Goal: Transaction & Acquisition: Purchase product/service

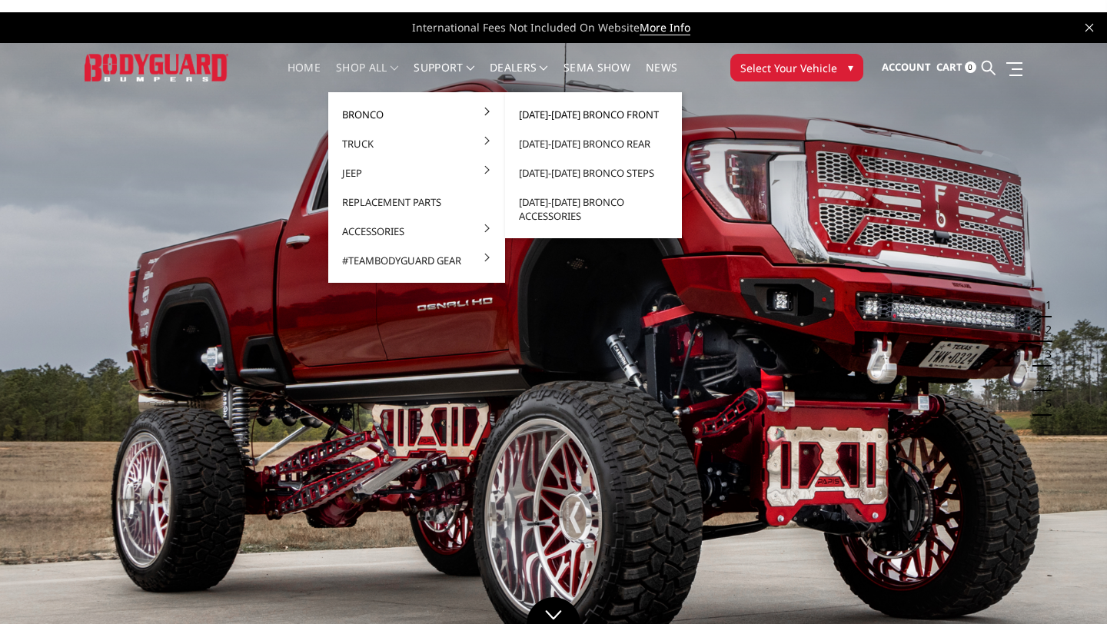
click at [570, 113] on link "[DATE]-[DATE] Bronco Front" at bounding box center [593, 114] width 164 height 29
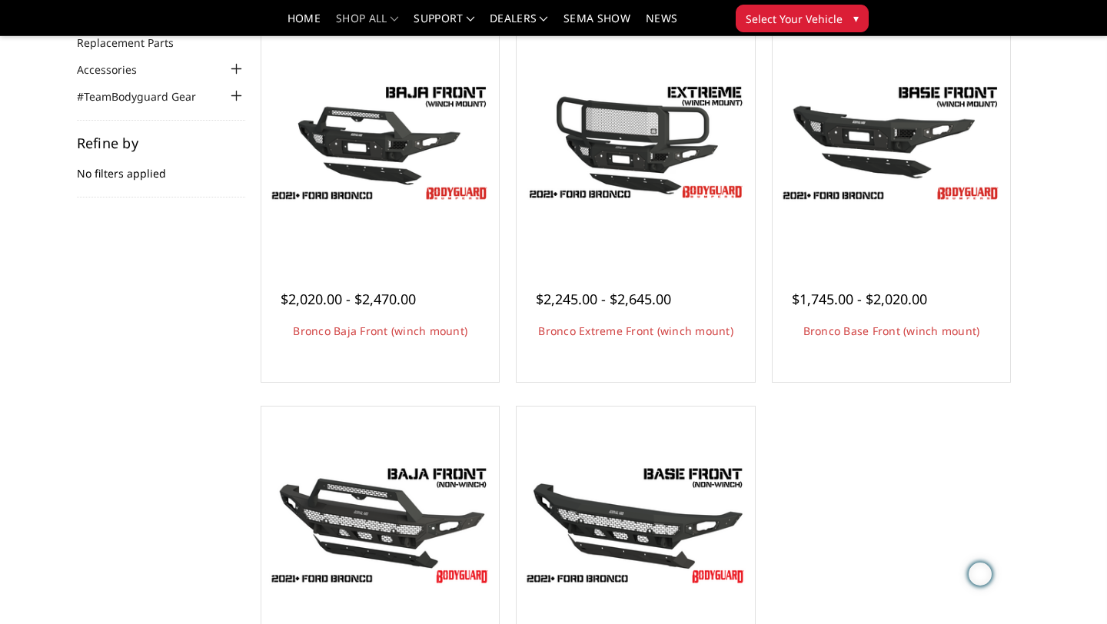
scroll to position [164, 0]
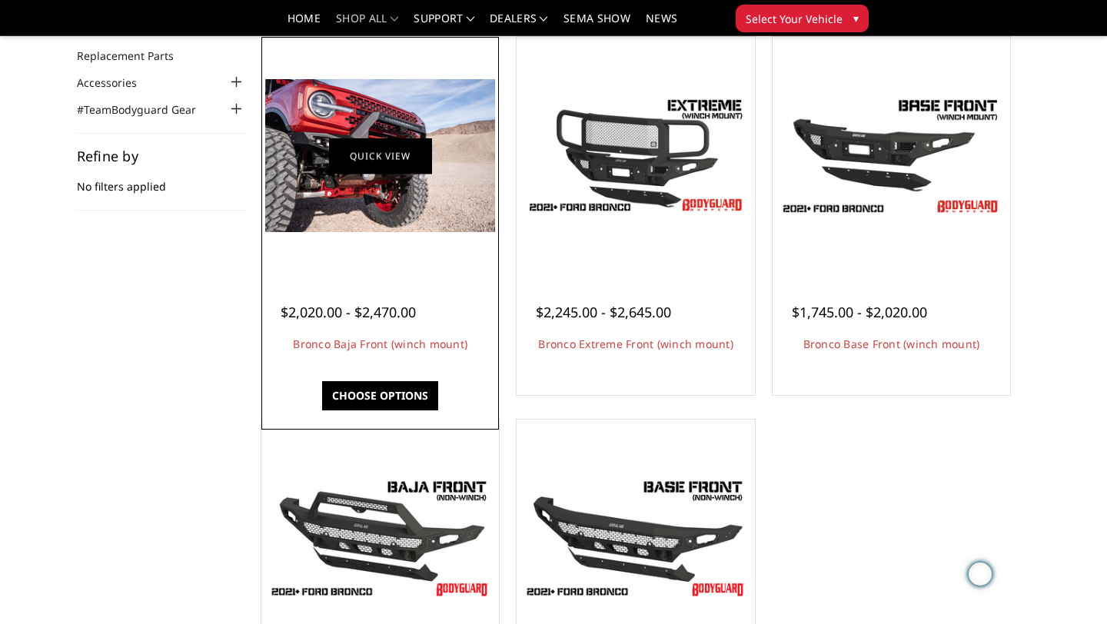
click at [374, 151] on link "Quick view" at bounding box center [380, 156] width 103 height 36
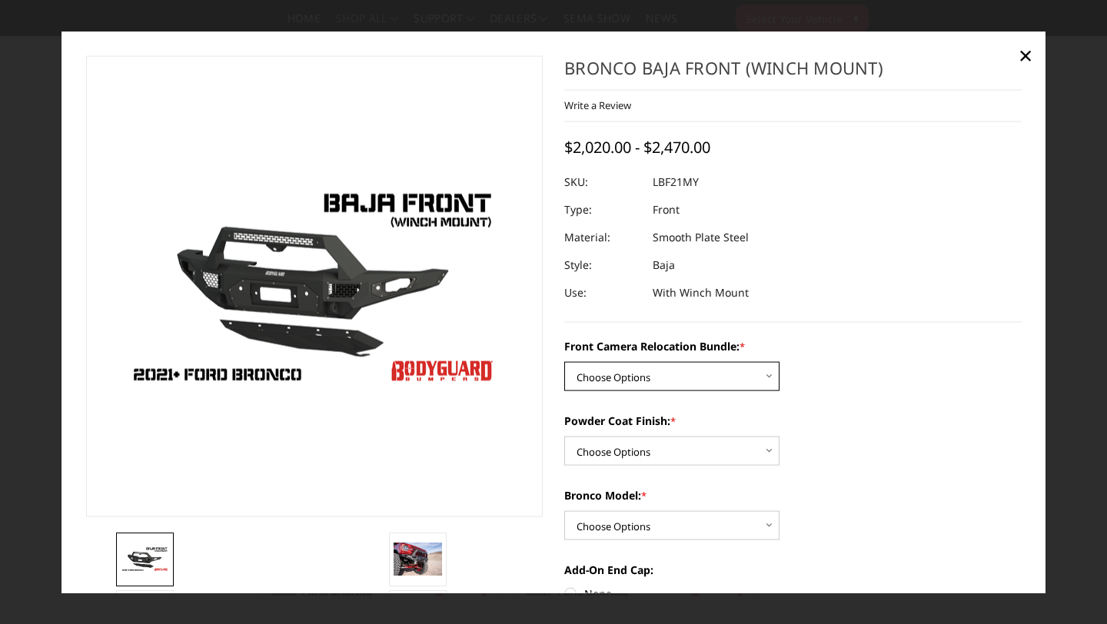
click at [662, 382] on select "Choose Options Without Front Camera Relocation With Front Camera Relocation (Ha…" at bounding box center [671, 376] width 215 height 29
select select "4016"
click at [564, 363] on select "Choose Options Without Front Camera Relocation With Front Camera Relocation (Ha…" at bounding box center [671, 376] width 215 height 29
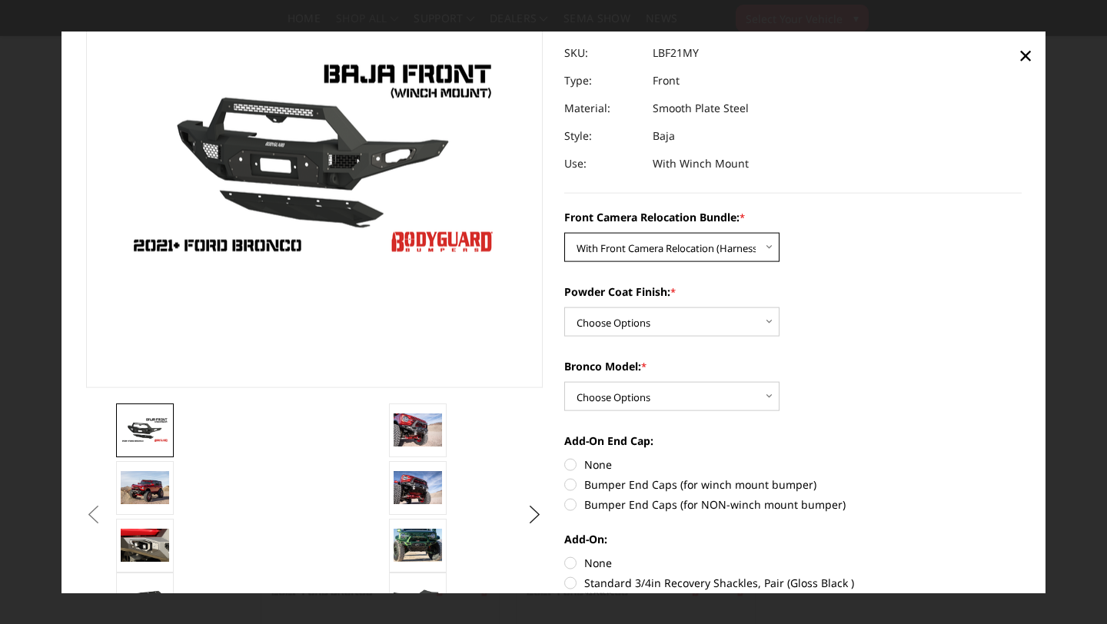
scroll to position [130, 0]
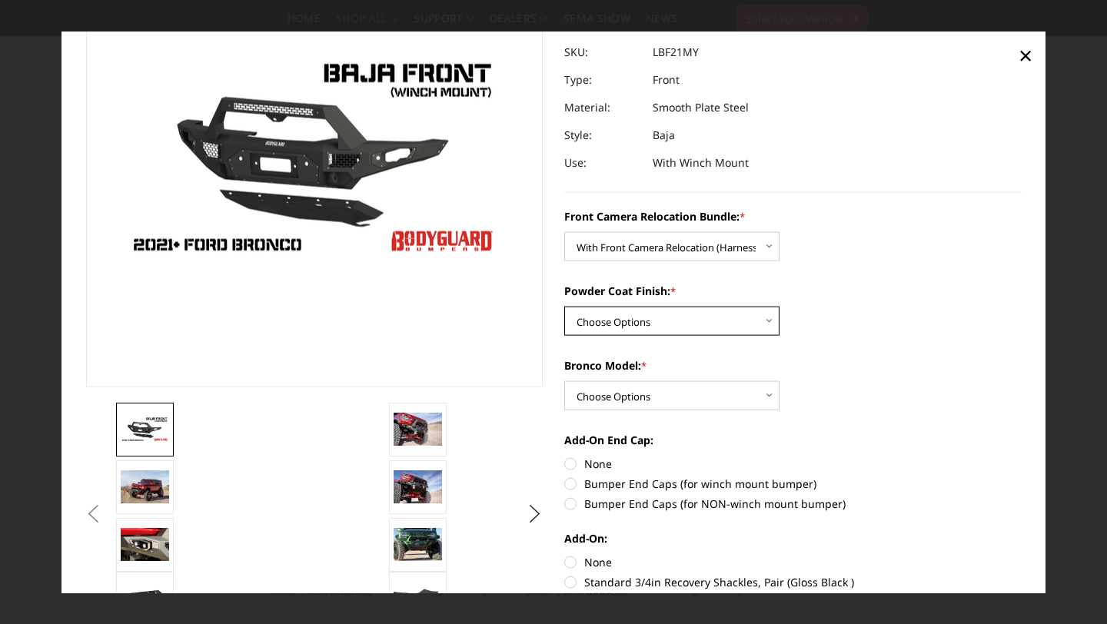
click at [714, 324] on select "Choose Options Textured Black Powder Coat Bare Metal" at bounding box center [671, 321] width 215 height 29
select select "4015"
click at [564, 307] on select "Choose Options Textured Black Powder Coat Bare Metal" at bounding box center [671, 321] width 215 height 29
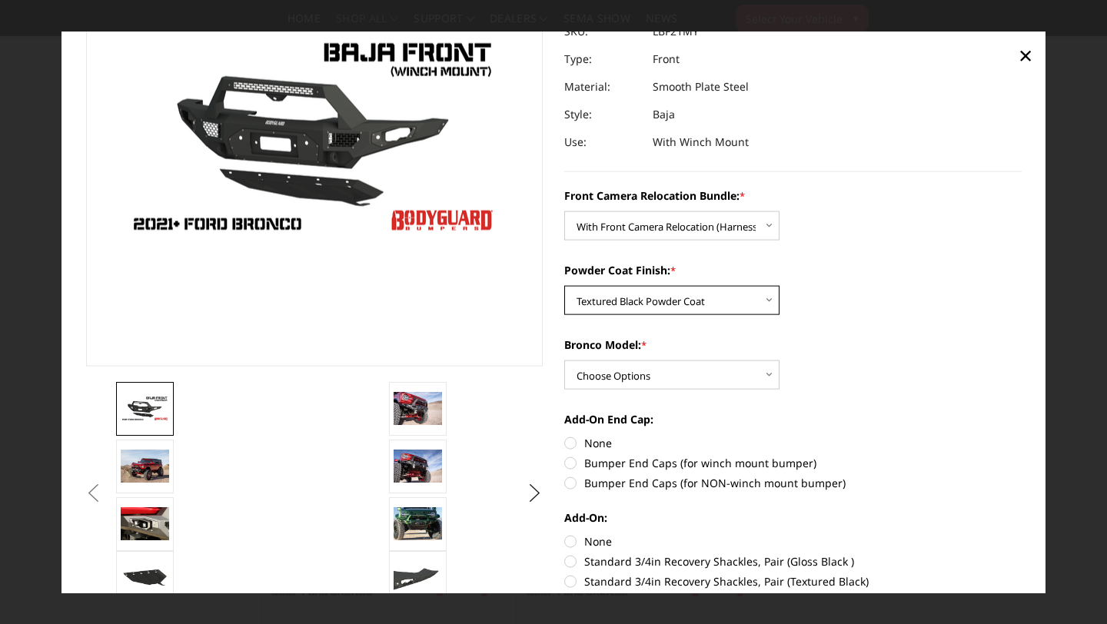
scroll to position [152, 0]
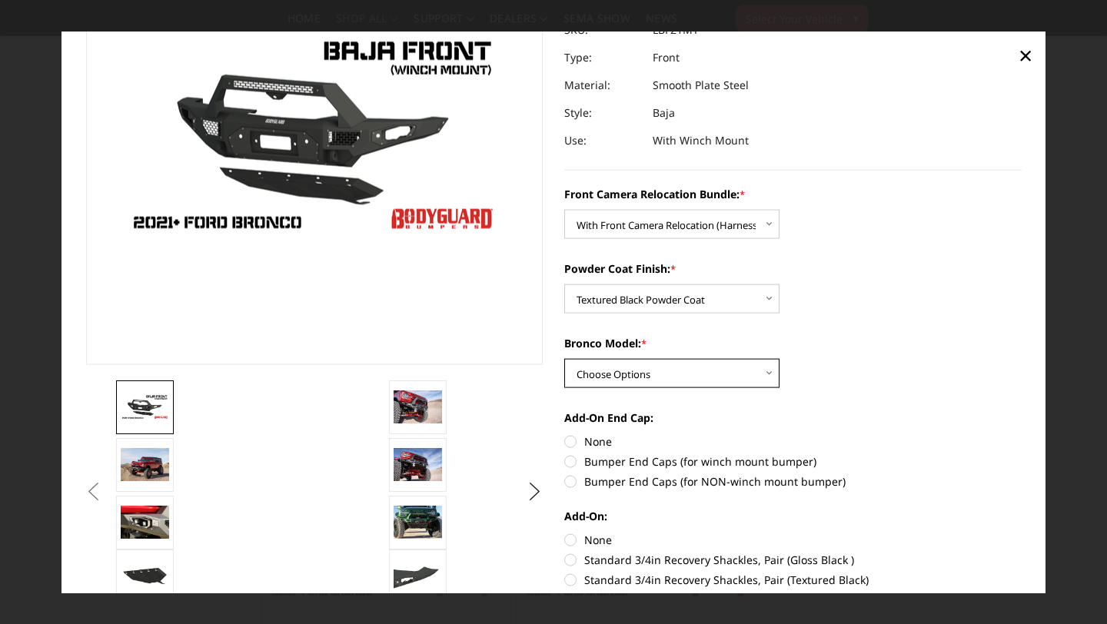
click at [701, 374] on select "Choose Options Raptor Base/Badlands/Wildtrak/etc." at bounding box center [671, 373] width 215 height 29
select select "4012"
click at [564, 360] on select "Choose Options Raptor Base/Badlands/Wildtrak/etc." at bounding box center [671, 373] width 215 height 29
click at [605, 460] on label "Bumper End Caps (for winch mount bumper)" at bounding box center [792, 462] width 457 height 16
click at [1022, 434] on input "Bumper End Caps (for winch mount bumper)" at bounding box center [1022, 434] width 1 height 1
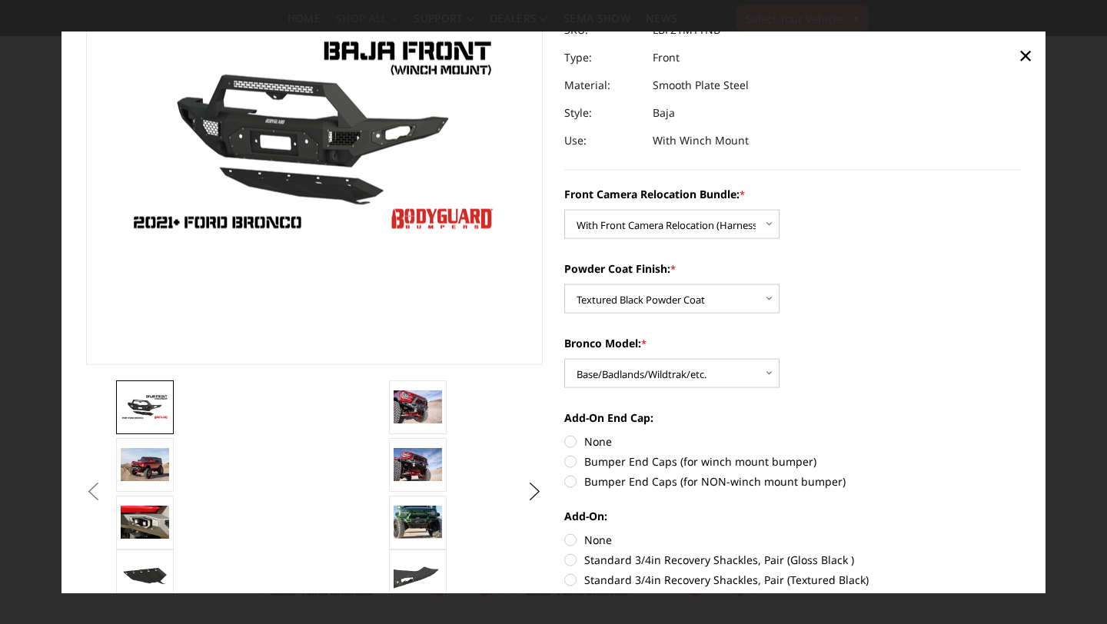
radio input "true"
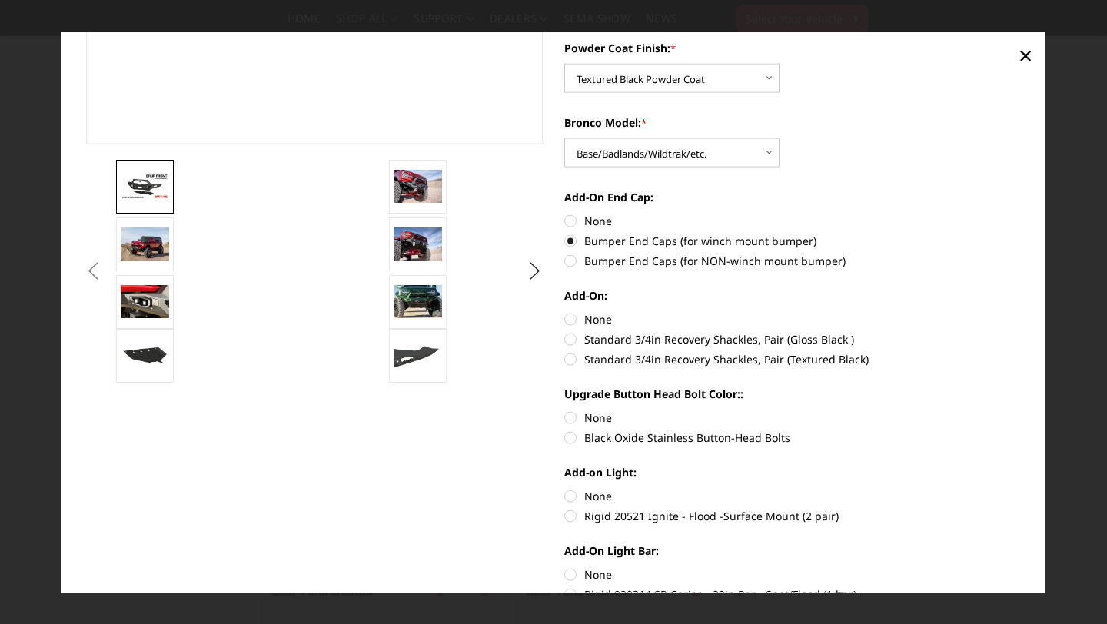
scroll to position [453, 0]
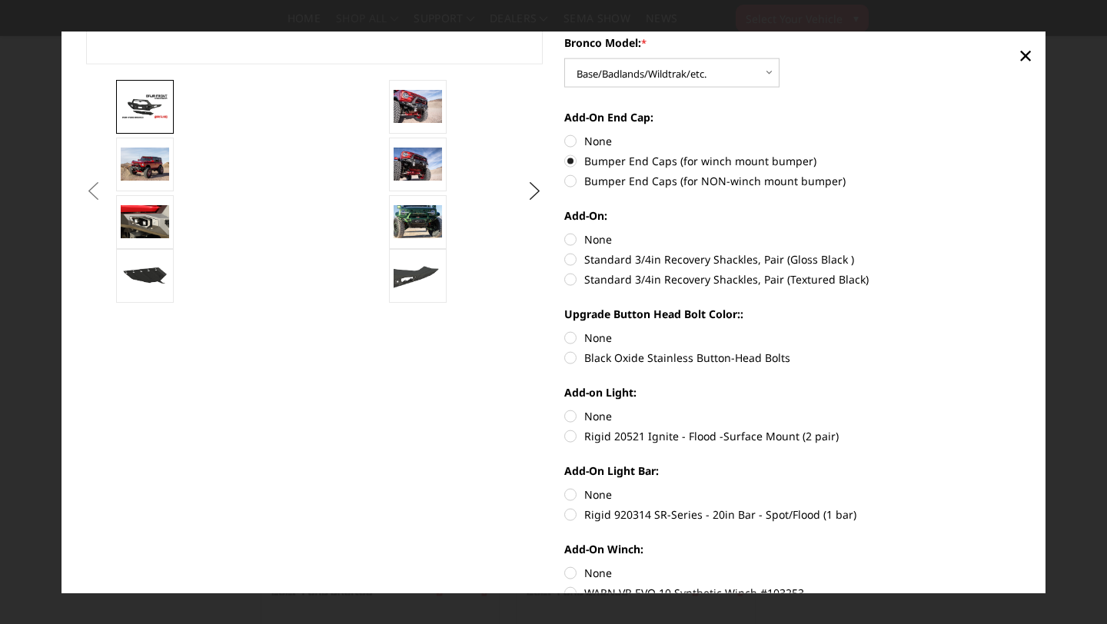
click at [729, 360] on label "Black Oxide Stainless Button-Head Bolts" at bounding box center [792, 358] width 457 height 16
click at [1022, 331] on input "Black Oxide Stainless Button-Head Bolts" at bounding box center [1022, 330] width 1 height 1
radio input "true"
click at [691, 436] on label "Rigid 20521 Ignite - Flood -Surface Mount (2 pair)" at bounding box center [792, 436] width 457 height 16
click at [1022, 409] on input "Rigid 20521 Ignite - Flood -Surface Mount (2 pair)" at bounding box center [1022, 408] width 1 height 1
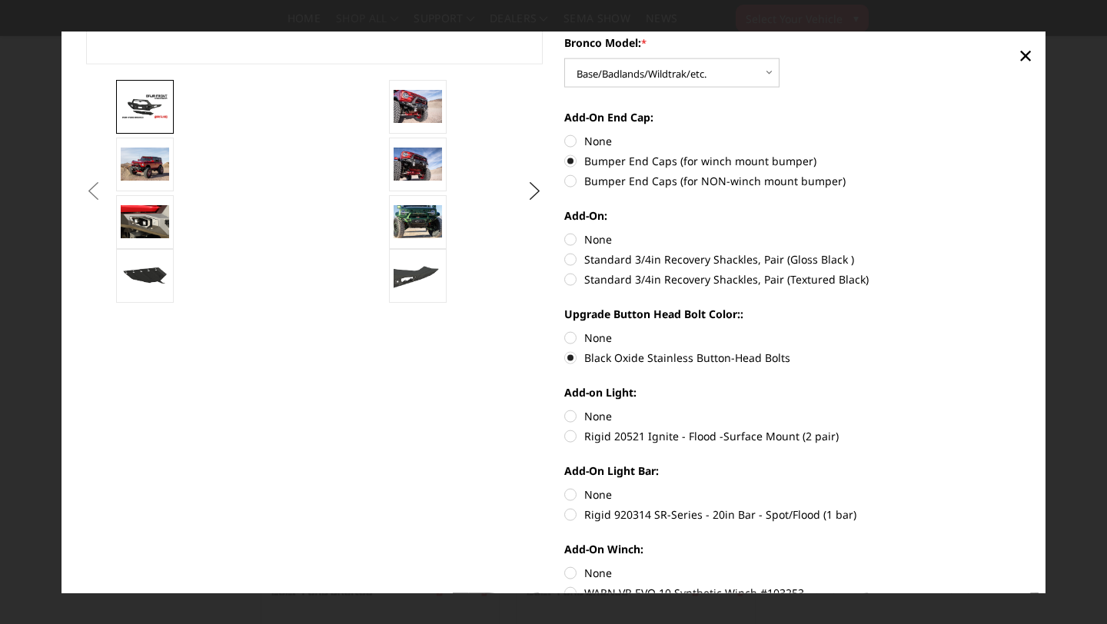
radio input "true"
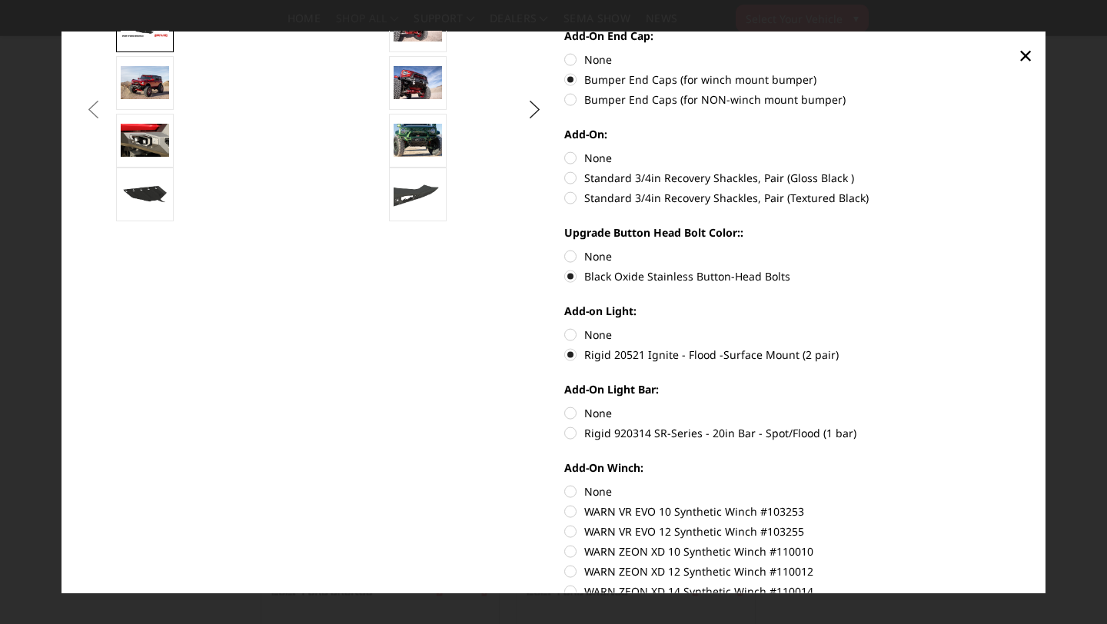
click at [691, 436] on label "Rigid 920314 SR-Series - 20in Bar - Spot/Flood (1 bar)" at bounding box center [792, 433] width 457 height 16
click at [1022, 406] on input "Rigid 920314 SR-Series - 20in Bar - Spot/Flood (1 bar)" at bounding box center [1022, 405] width 1 height 1
radio input "true"
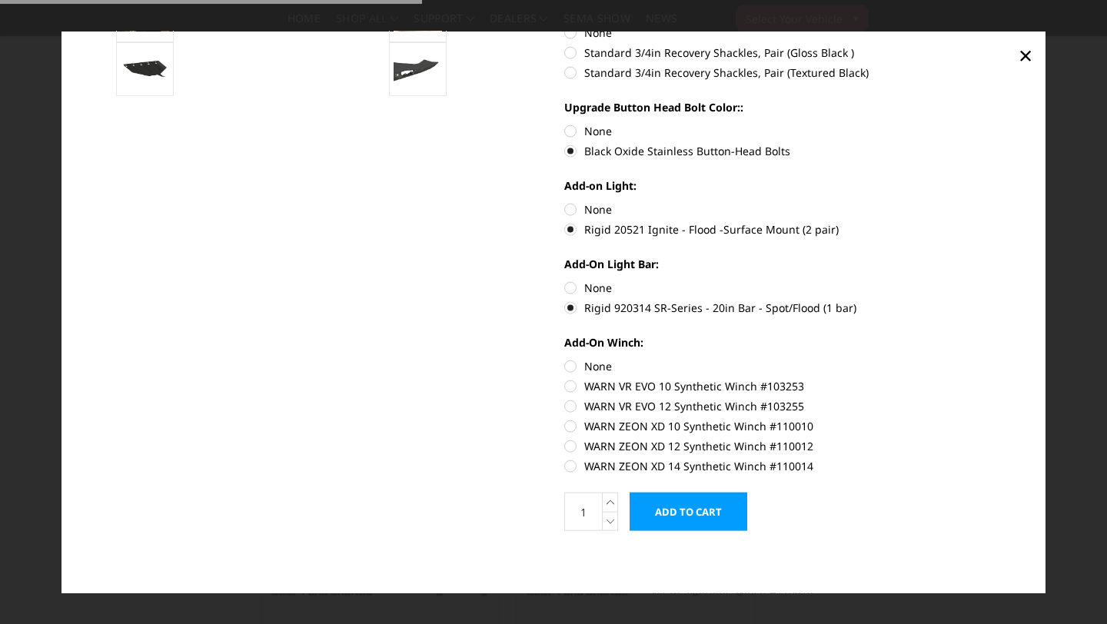
scroll to position [660, 0]
click at [695, 430] on label "WARN ZEON XD 10 Synthetic Winch #110010" at bounding box center [792, 426] width 457 height 16
click at [1022, 399] on input "WARN ZEON XD 10 Synthetic Winch #110010" at bounding box center [1022, 398] width 1 height 1
radio input "true"
click at [573, 370] on label "None" at bounding box center [792, 366] width 457 height 16
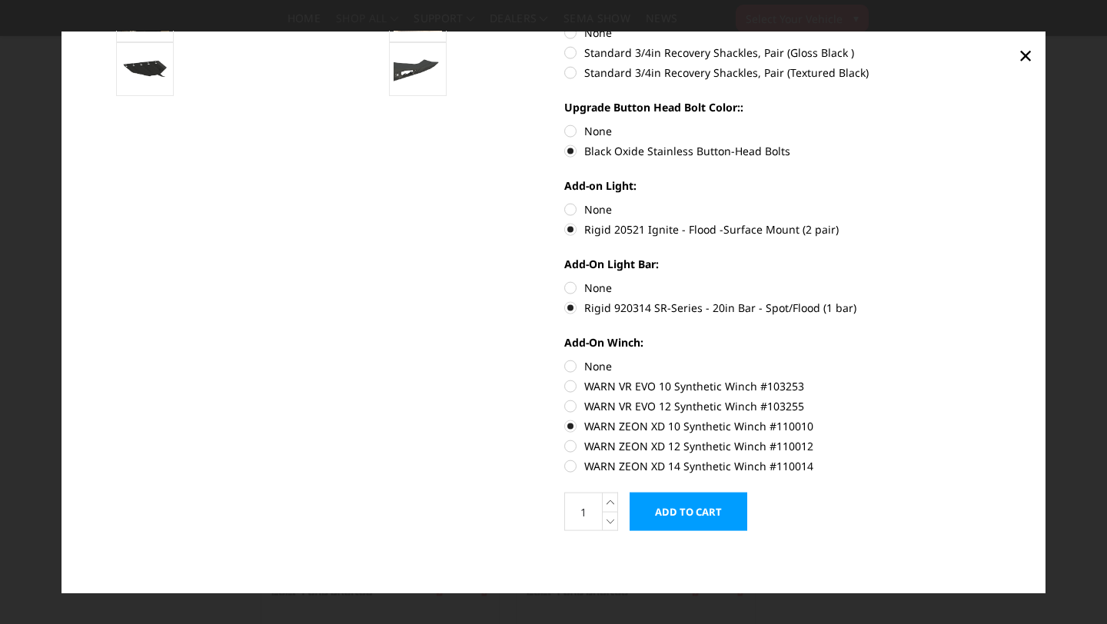
click at [565, 359] on input "None" at bounding box center [564, 358] width 1 height 1
radio input "true"
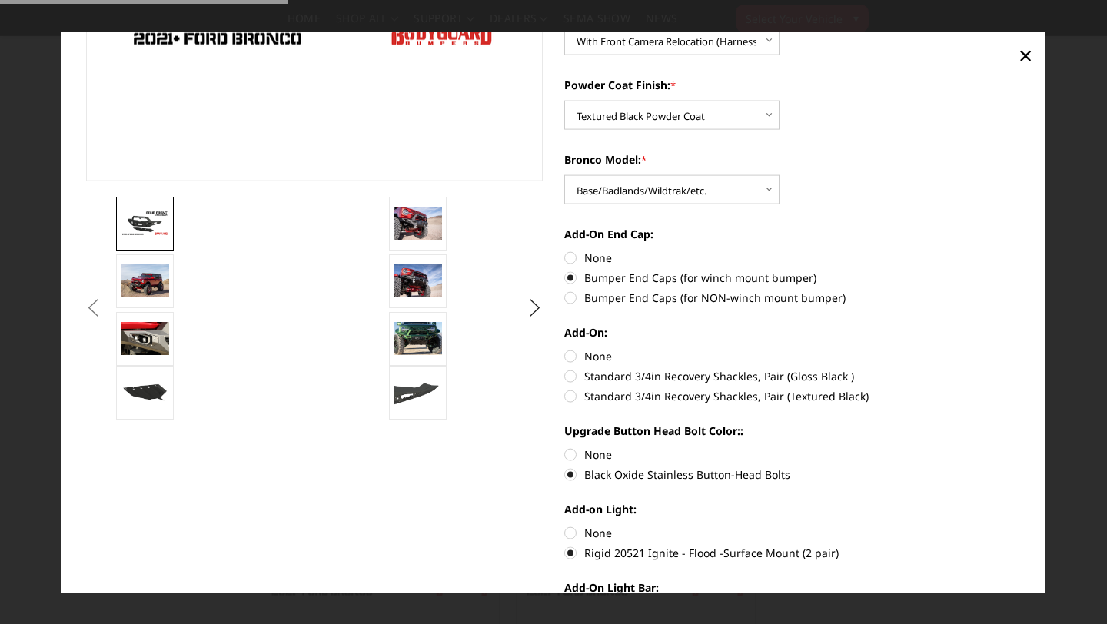
scroll to position [0, 0]
